Goal: Browse casually: Explore the website without a specific task or goal

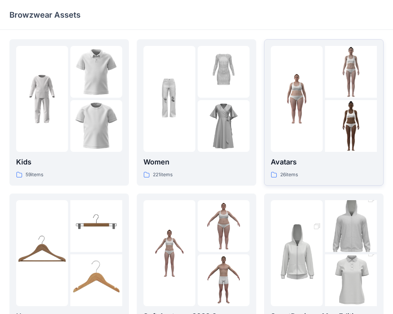
click at [293, 162] on p "Avatars" at bounding box center [324, 162] width 106 height 11
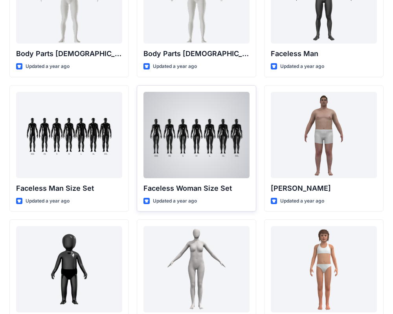
scroll to position [357, 0]
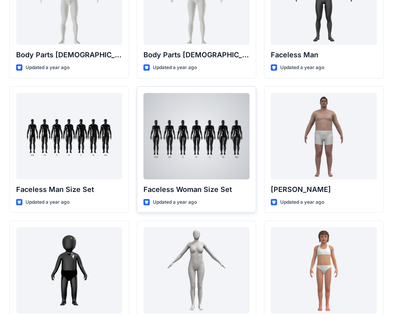
click at [190, 170] on div at bounding box center [196, 136] width 106 height 86
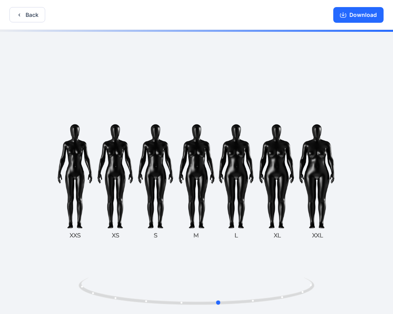
drag, startPoint x: 197, startPoint y: 176, endPoint x: 222, endPoint y: 177, distance: 24.4
click at [221, 177] on div at bounding box center [196, 173] width 393 height 286
drag, startPoint x: 272, startPoint y: 199, endPoint x: 262, endPoint y: 197, distance: 9.6
click at [262, 197] on div at bounding box center [196, 173] width 393 height 286
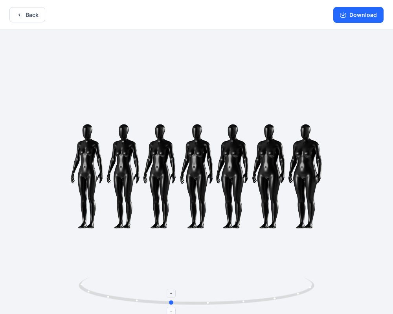
drag, startPoint x: 209, startPoint y: 304, endPoint x: 169, endPoint y: 299, distance: 40.4
click at [169, 299] on icon at bounding box center [198, 292] width 238 height 29
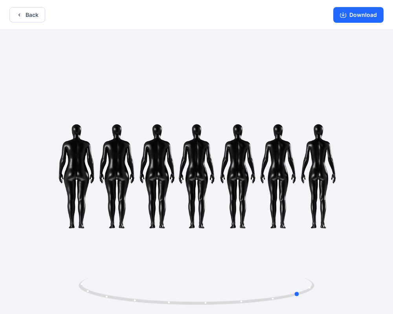
drag, startPoint x: 170, startPoint y: 304, endPoint x: 64, endPoint y: 303, distance: 105.7
click at [64, 303] on div at bounding box center [196, 173] width 393 height 286
click at [16, 12] on icon "button" at bounding box center [19, 15] width 6 height 6
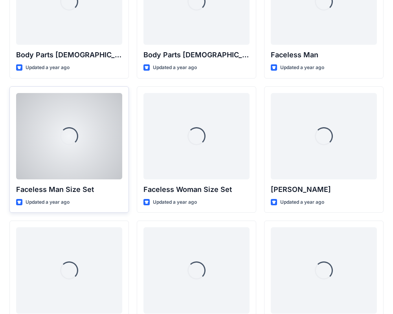
click at [79, 173] on div "Loading..." at bounding box center [69, 136] width 106 height 86
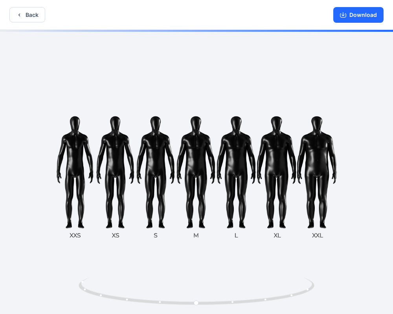
click at [320, 209] on div at bounding box center [196, 173] width 393 height 286
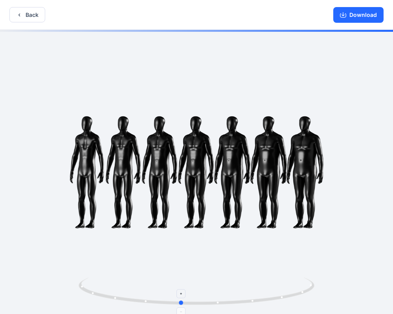
drag, startPoint x: 198, startPoint y: 303, endPoint x: 183, endPoint y: 298, distance: 16.5
click at [183, 298] on icon at bounding box center [198, 292] width 238 height 29
